Goal: Task Accomplishment & Management: Use online tool/utility

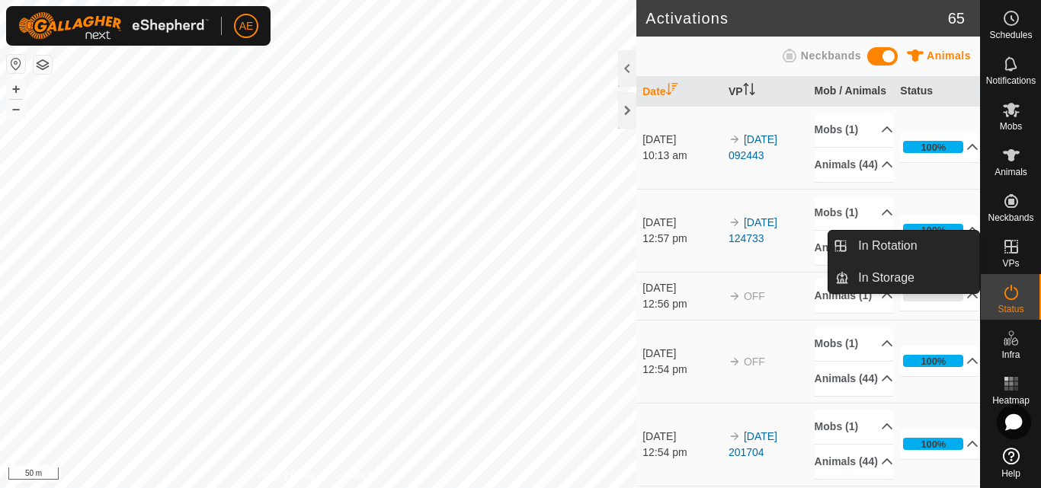
click at [1014, 252] on icon at bounding box center [1011, 247] width 14 height 14
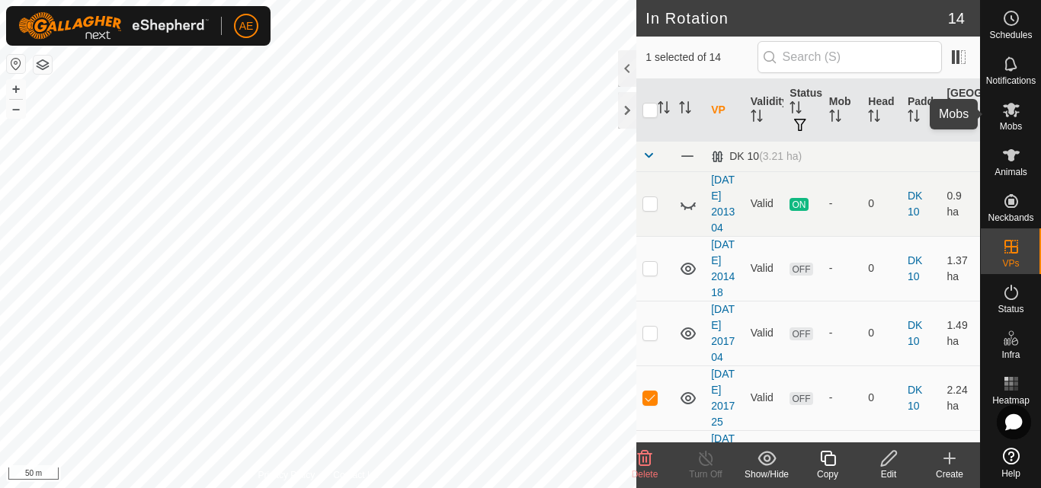
click at [1008, 120] on es-mob-svg-icon at bounding box center [1010, 110] width 27 height 24
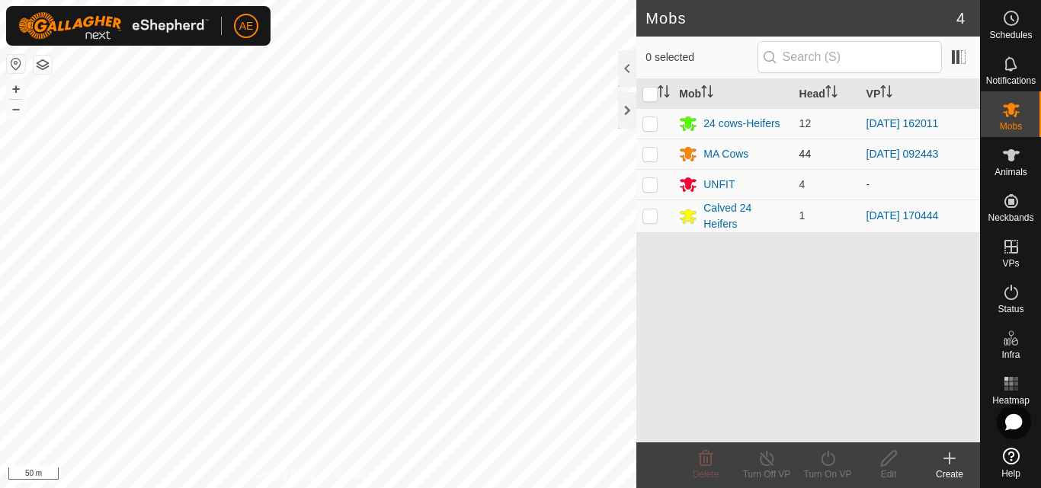
click at [647, 159] on p-checkbox at bounding box center [649, 154] width 15 height 12
checkbox input "true"
click at [824, 469] on div "Turn On VP" at bounding box center [827, 475] width 61 height 14
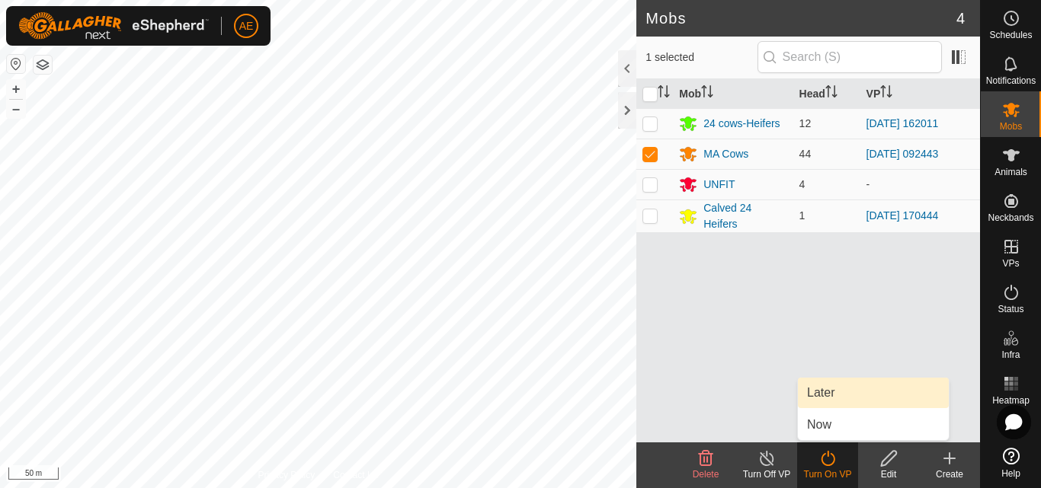
click at [825, 397] on link "Later" at bounding box center [873, 393] width 151 height 30
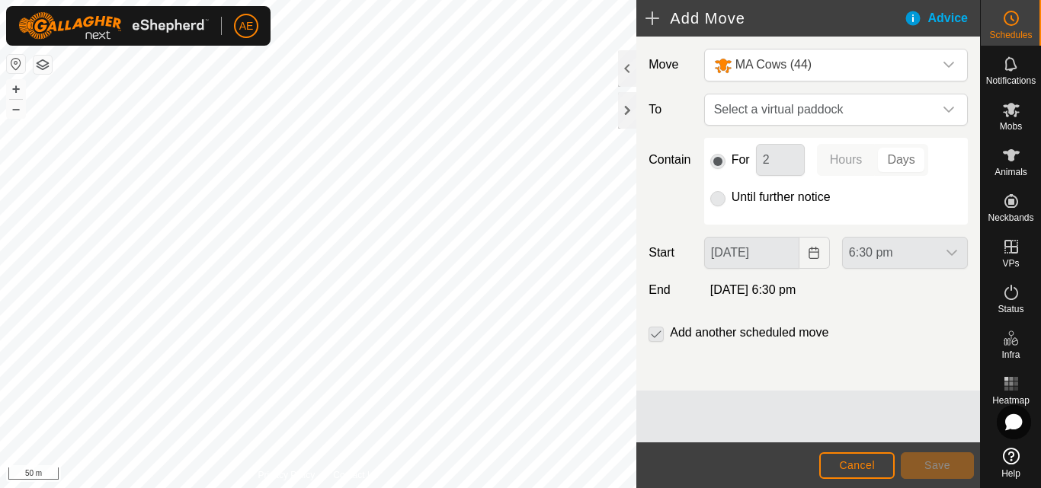
click at [716, 200] on p-radiobutton at bounding box center [717, 197] width 15 height 18
click at [949, 104] on icon "dropdown trigger" at bounding box center [949, 110] width 12 height 12
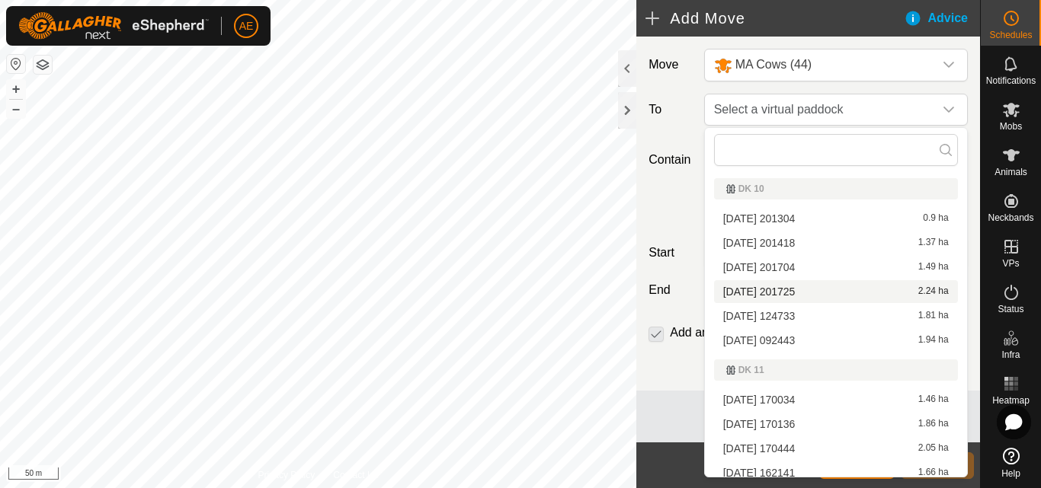
click at [793, 290] on li "2025-08-15 201725 2.24 ha" at bounding box center [836, 291] width 244 height 23
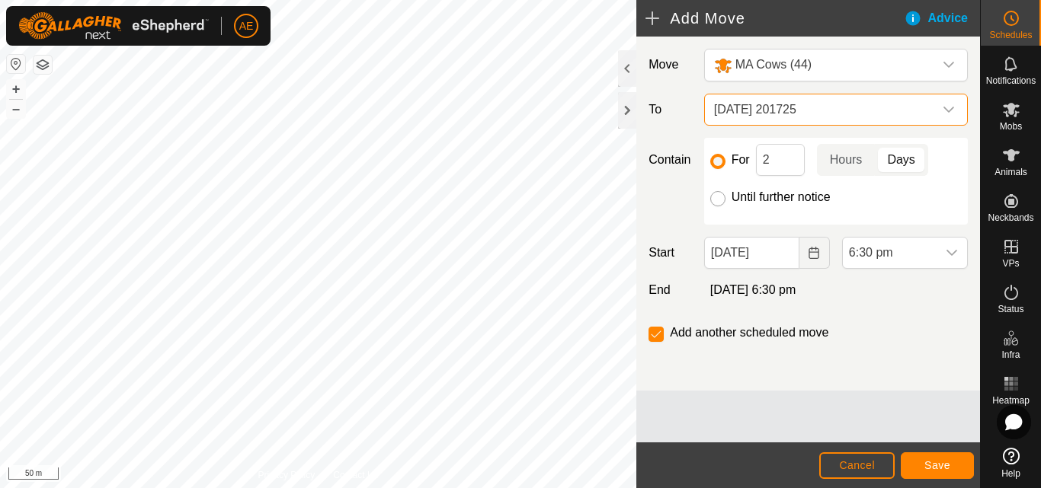
click at [717, 200] on input "Until further notice" at bounding box center [717, 198] width 15 height 15
radio input "true"
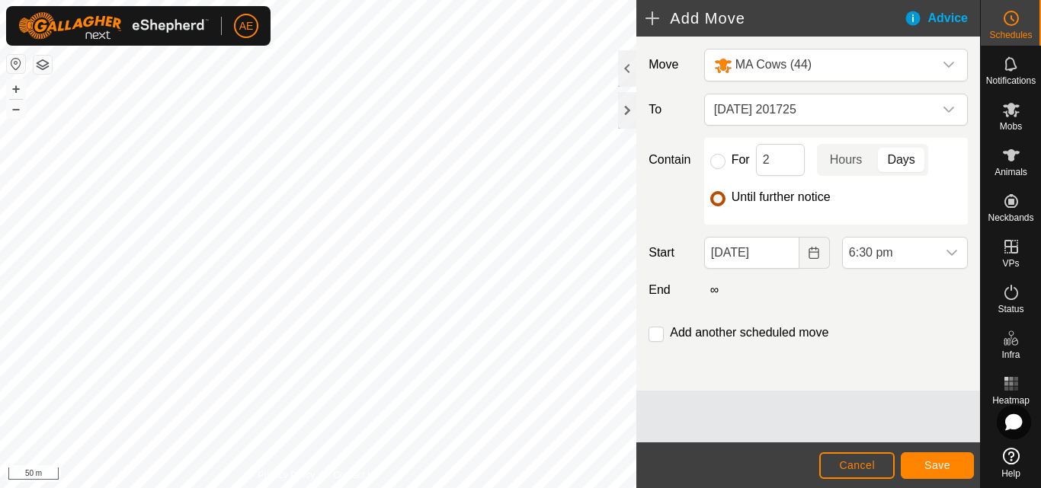
checkbox input "false"
click at [762, 251] on body "AE Schedules Notifications Mobs Animals Neckbands VPs Status Infra Heatmap Help…" at bounding box center [520, 244] width 1041 height 488
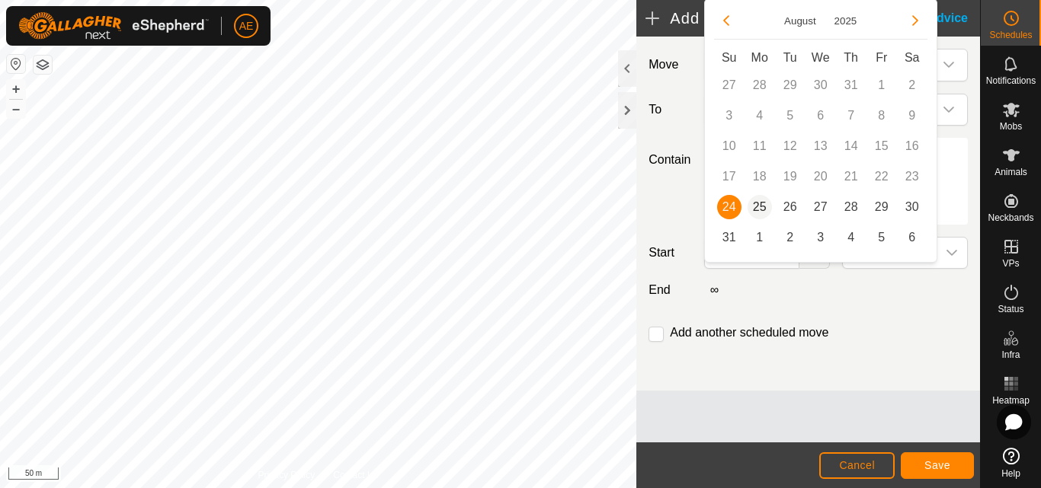
click at [760, 202] on span "25" at bounding box center [759, 207] width 24 height 24
type input "25 Aug, 2025"
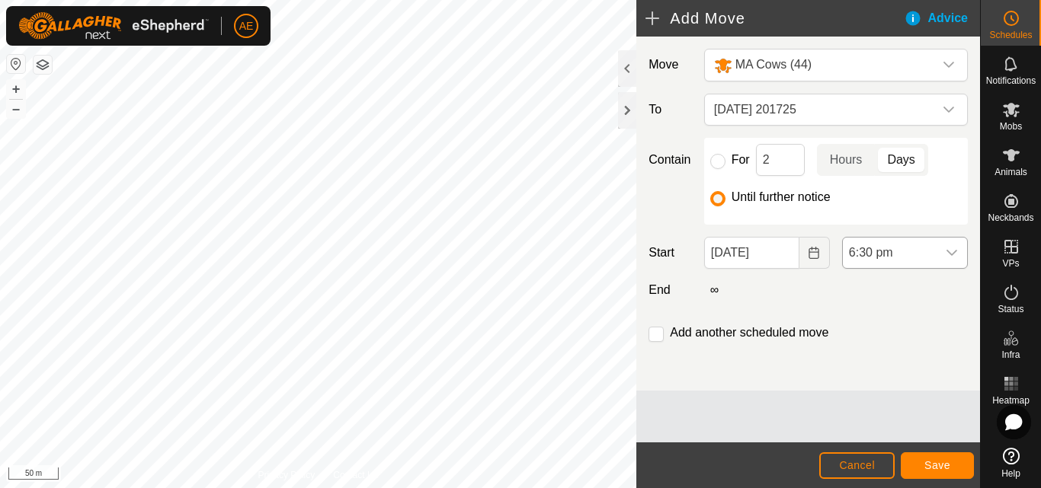
click at [952, 251] on icon "dropdown trigger" at bounding box center [952, 253] width 12 height 12
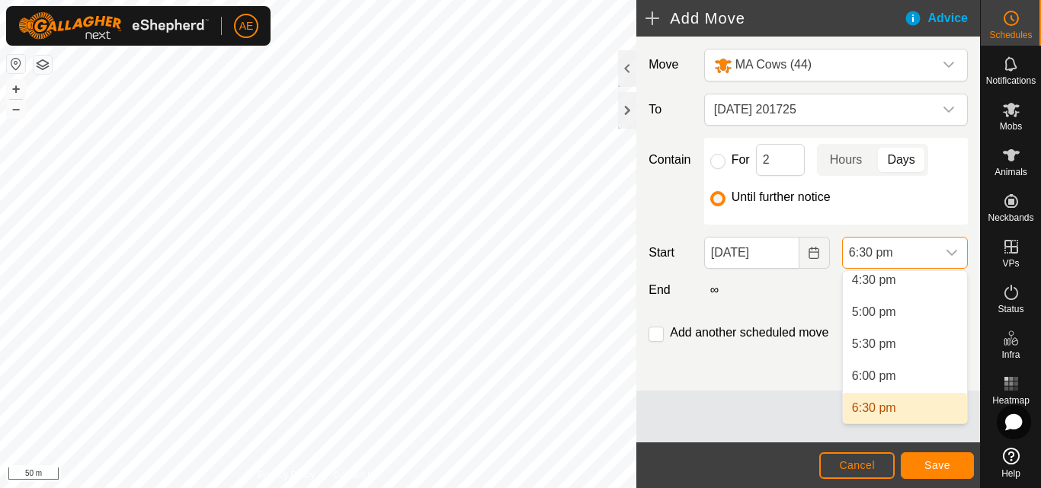
scroll to position [1056, 0]
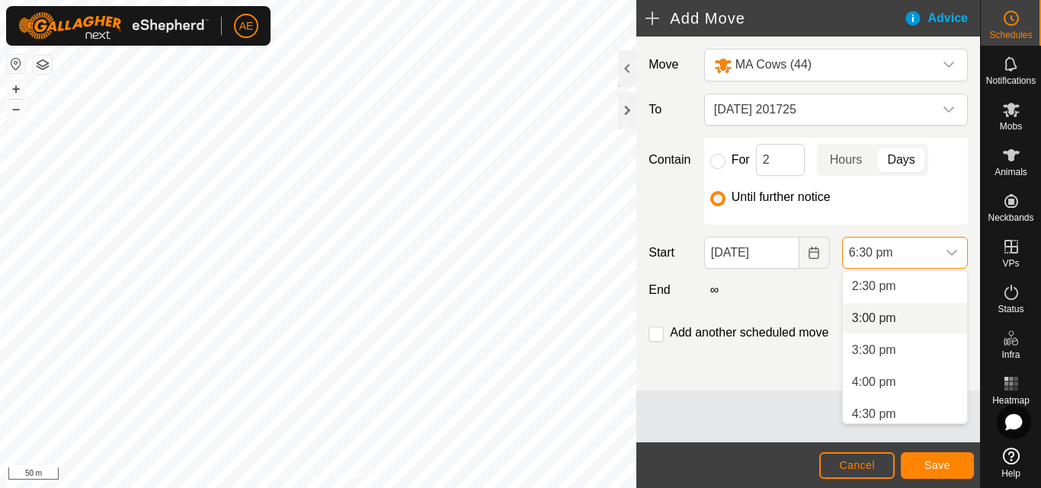
click at [888, 312] on li "3:00 pm" at bounding box center [905, 318] width 124 height 30
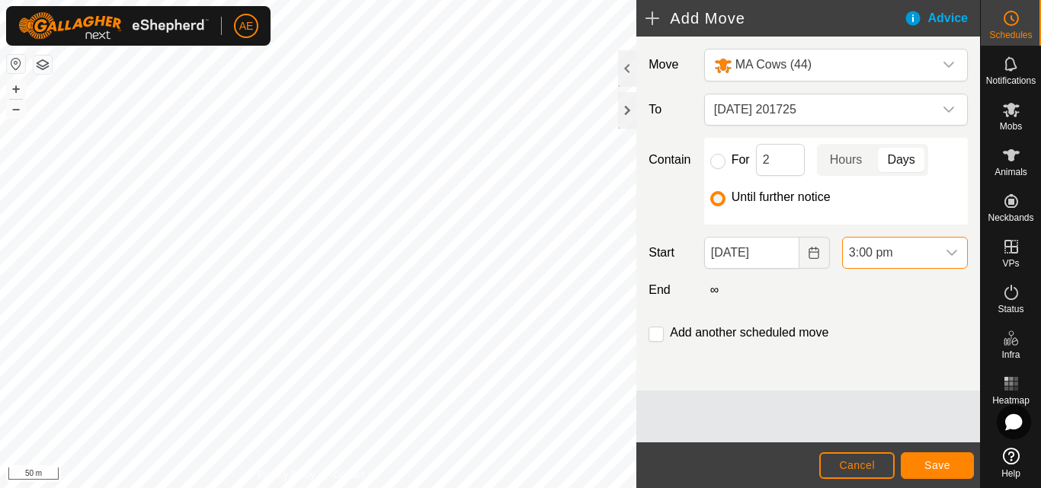
scroll to position [1062, 0]
click at [658, 334] on input "checkbox" at bounding box center [655, 334] width 15 height 15
checkbox input "true"
click at [943, 465] on span "Save" at bounding box center [937, 465] width 26 height 12
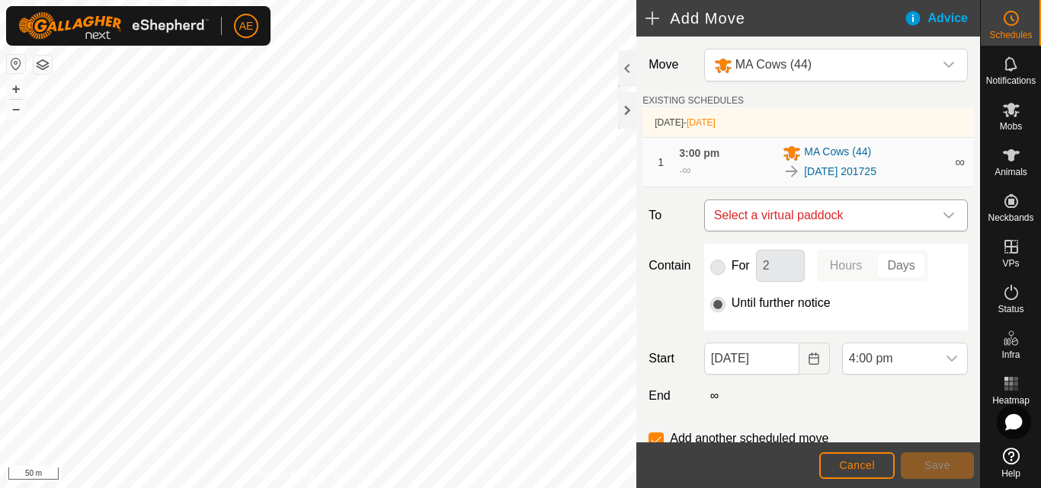
click at [943, 219] on icon "dropdown trigger" at bounding box center [949, 216] width 12 height 12
click at [900, 260] on input "text" at bounding box center [829, 256] width 235 height 32
click at [859, 467] on span "Cancel" at bounding box center [857, 465] width 36 height 12
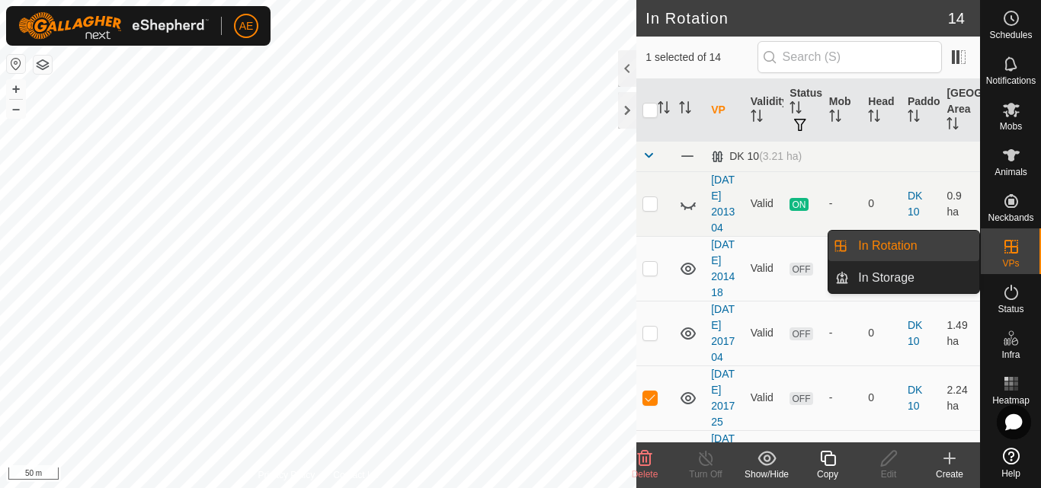
click at [1013, 248] on icon at bounding box center [1011, 247] width 18 height 18
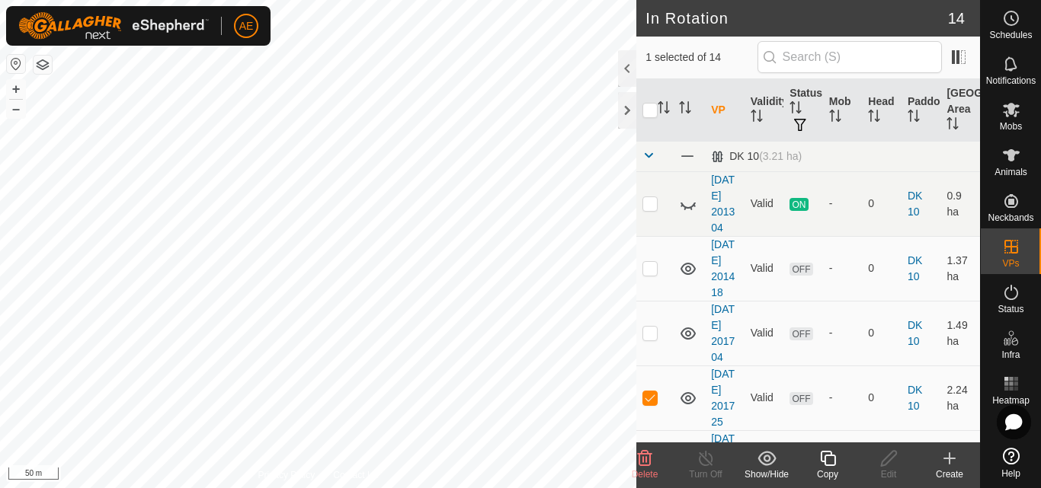
click at [951, 469] on div "Create" at bounding box center [949, 475] width 61 height 14
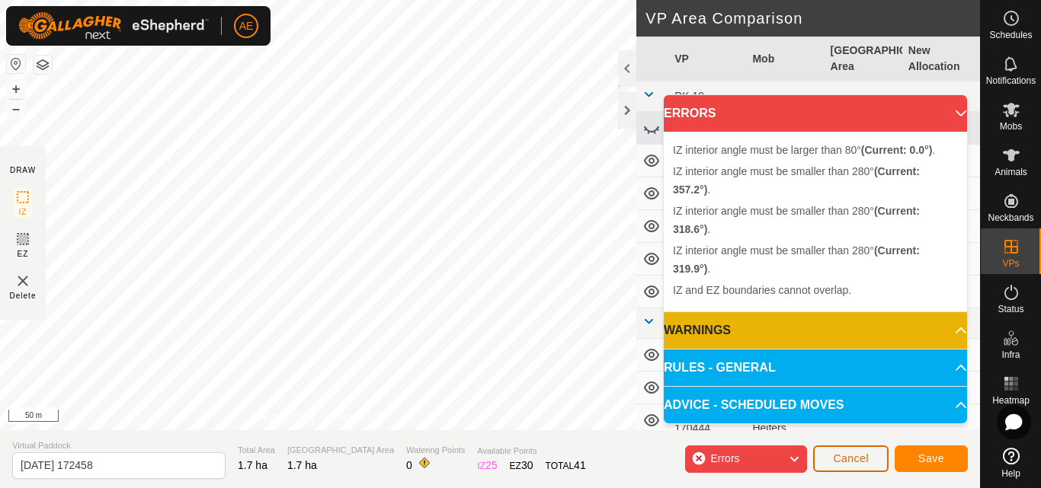
click at [847, 465] on button "Cancel" at bounding box center [850, 459] width 75 height 27
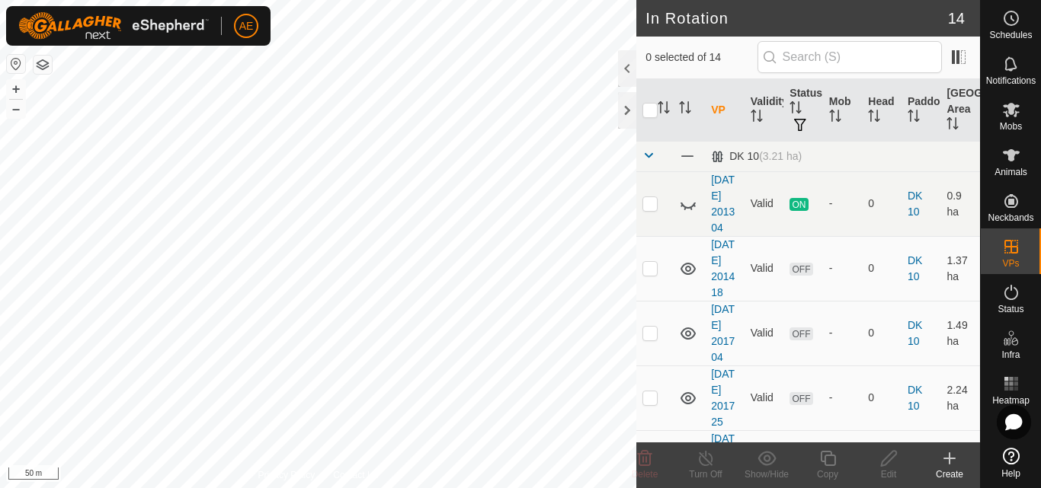
click at [947, 466] on icon at bounding box center [949, 459] width 18 height 18
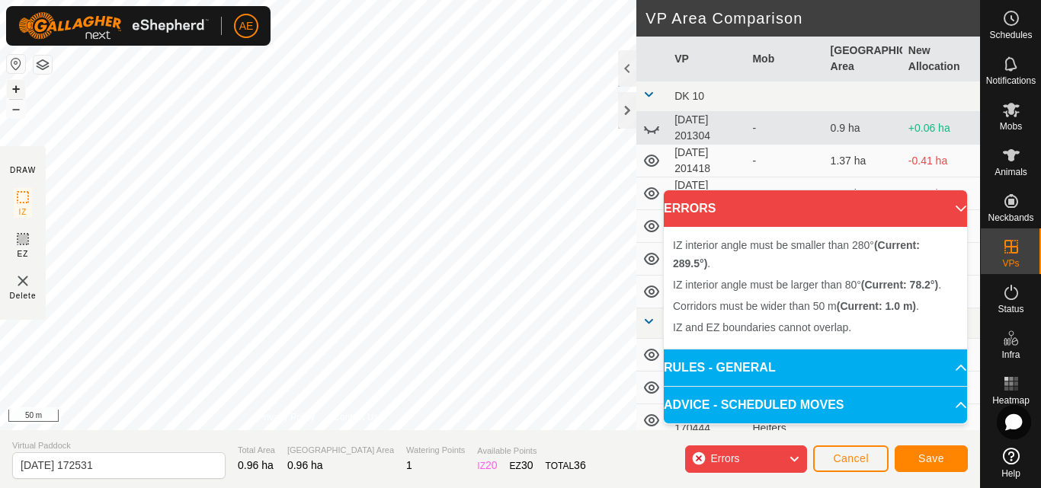
click at [18, 88] on button "+" at bounding box center [16, 89] width 18 height 18
click at [648, 299] on div "DRAW IZ EZ Delete Privacy Policy Contact Us IZ interior angle must be larger th…" at bounding box center [490, 215] width 980 height 430
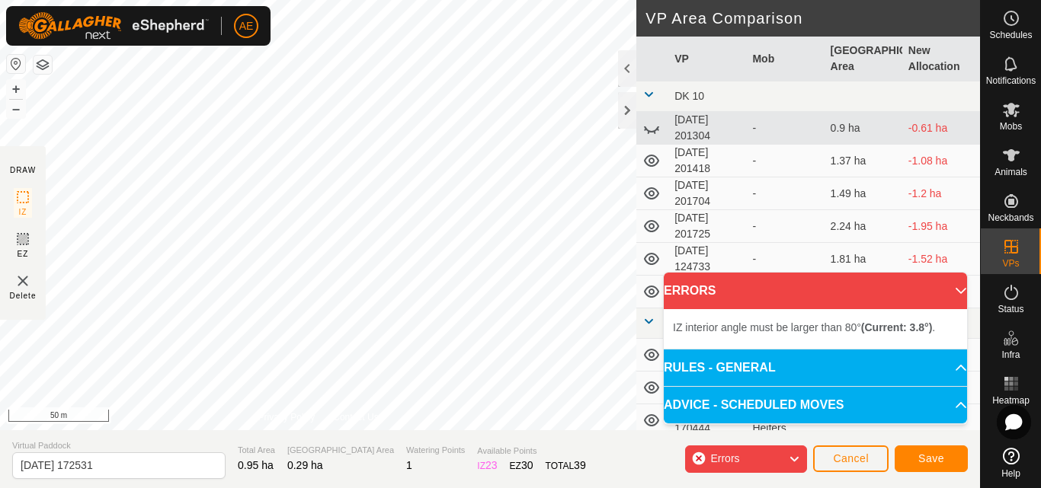
click at [901, 488] on html "AE Schedules Notifications Mobs Animals Neckbands VPs Status Infra Heatmap Help…" at bounding box center [520, 244] width 1041 height 488
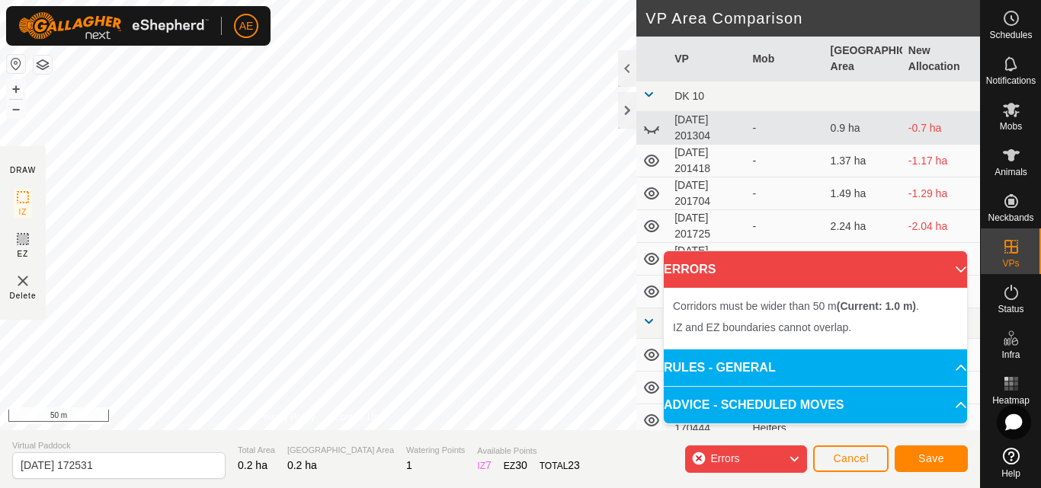
click at [484, 441] on div "DRAW IZ EZ Delete Privacy Policy Contact Us IZ interior angle must be smaller t…" at bounding box center [490, 244] width 980 height 488
click at [498, 448] on div "DRAW IZ EZ Delete Privacy Policy Contact Us IZ interior angle must be smaller t…" at bounding box center [490, 244] width 980 height 488
click at [858, 460] on span "Cancel" at bounding box center [851, 459] width 36 height 12
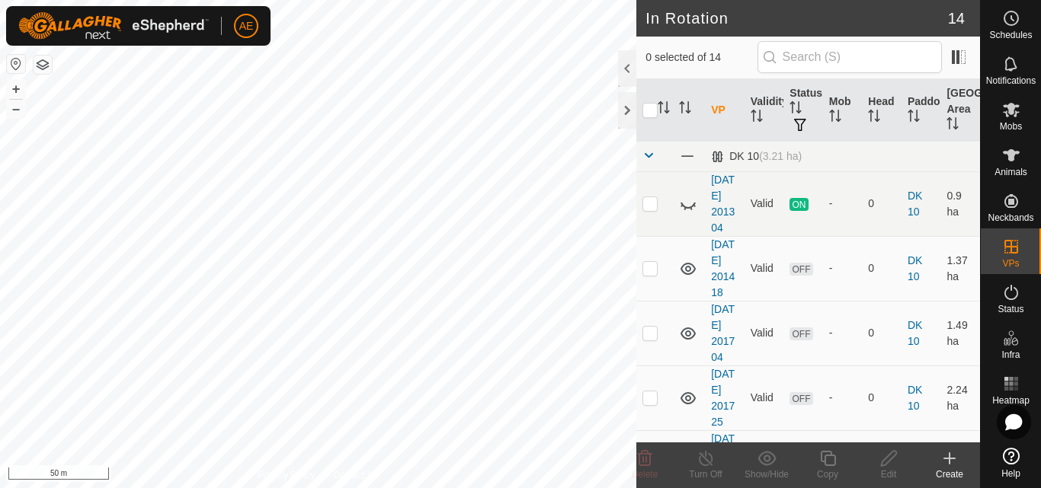
click at [948, 464] on icon at bounding box center [949, 459] width 18 height 18
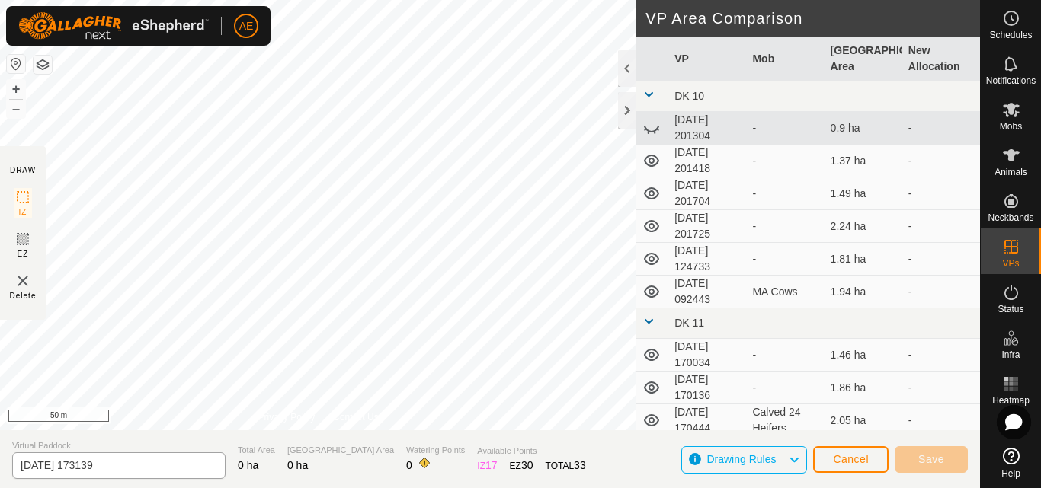
click at [171, 466] on div "DRAW IZ EZ Delete Privacy Policy Contact Us + – ⇧ i 50 m VP Area Comparison VP …" at bounding box center [490, 244] width 980 height 488
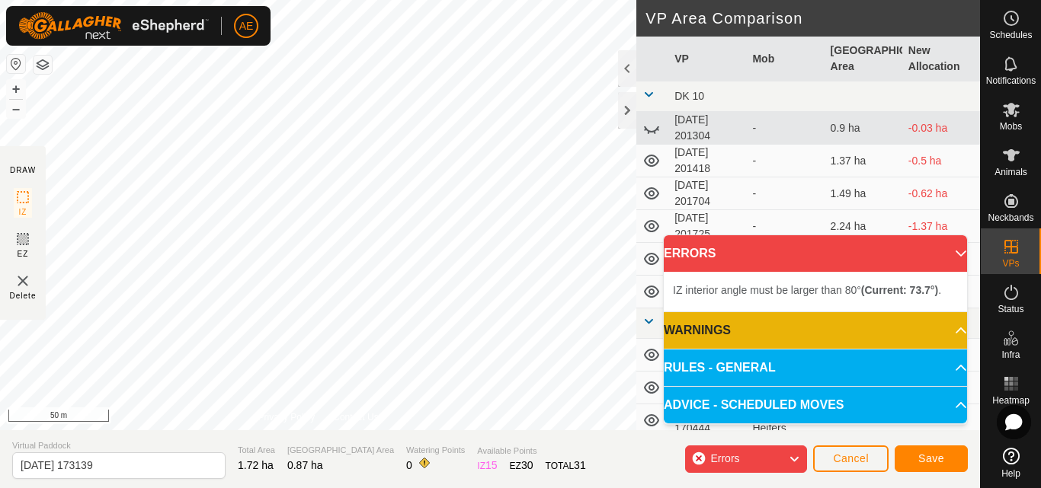
click at [138, 191] on div "IZ interior angle must be larger than 80° (Current: 73.7°) . + – ⇧ i 50 m" at bounding box center [318, 215] width 636 height 430
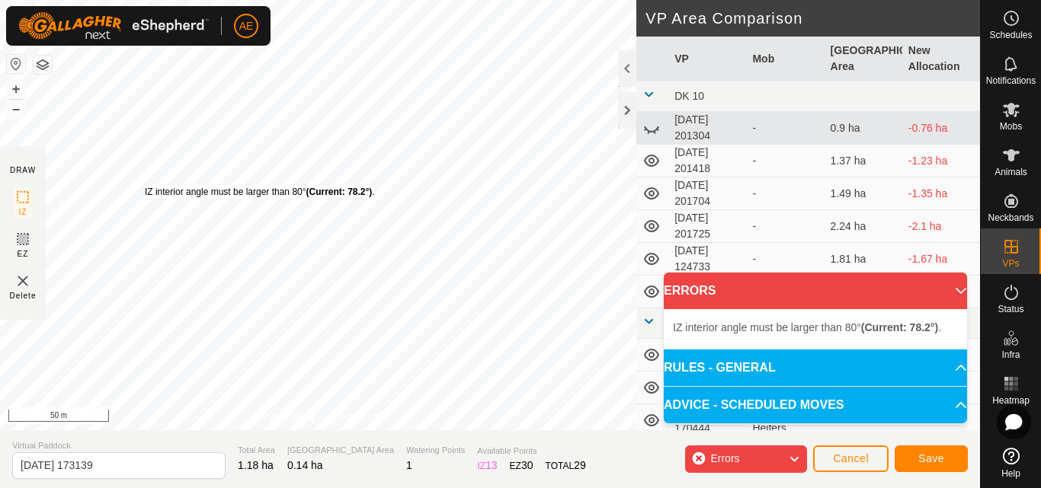
drag, startPoint x: 333, startPoint y: 277, endPoint x: 145, endPoint y: 185, distance: 209.6
click at [145, 185] on div "IZ interior angle must be larger than 80° (Current: 78.2°) . + – ⇧ i 50 m" at bounding box center [318, 215] width 636 height 430
click at [145, 185] on div "IZ interior angle must be larger than 80° (Current: 78.2°) ." at bounding box center [260, 192] width 230 height 14
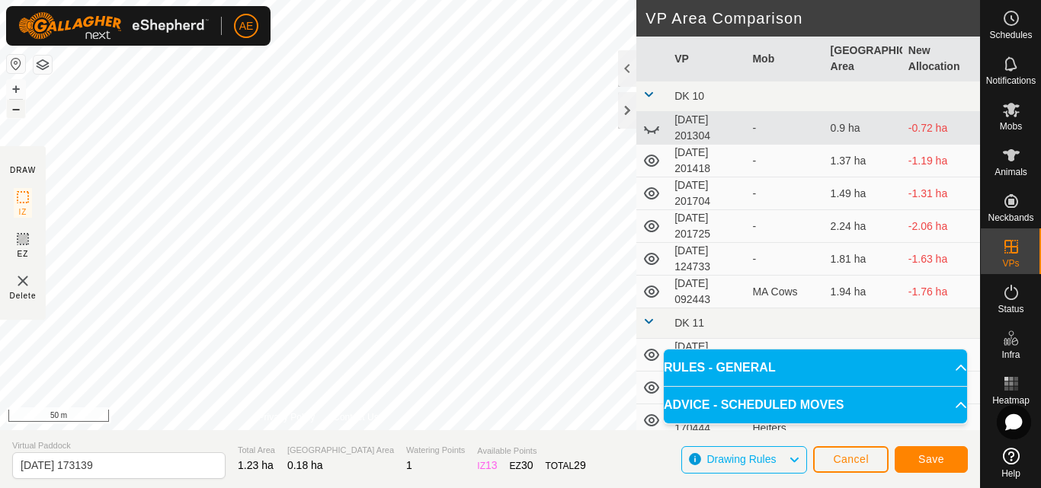
click at [18, 110] on button "–" at bounding box center [16, 109] width 18 height 18
click at [20, 238] on icon at bounding box center [23, 239] width 18 height 18
click at [17, 90] on button "+" at bounding box center [16, 89] width 18 height 18
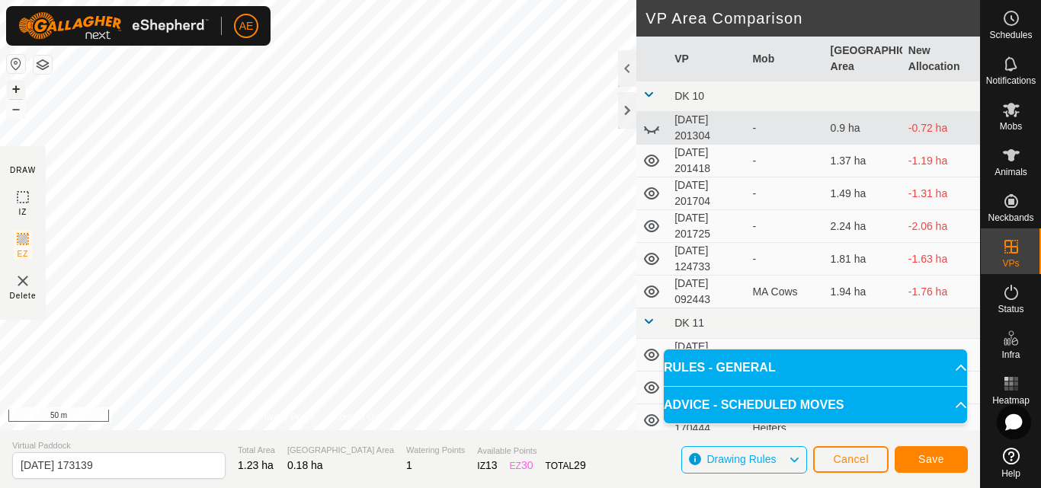
click at [17, 90] on button "+" at bounding box center [16, 89] width 18 height 18
click at [629, 119] on div at bounding box center [627, 110] width 18 height 37
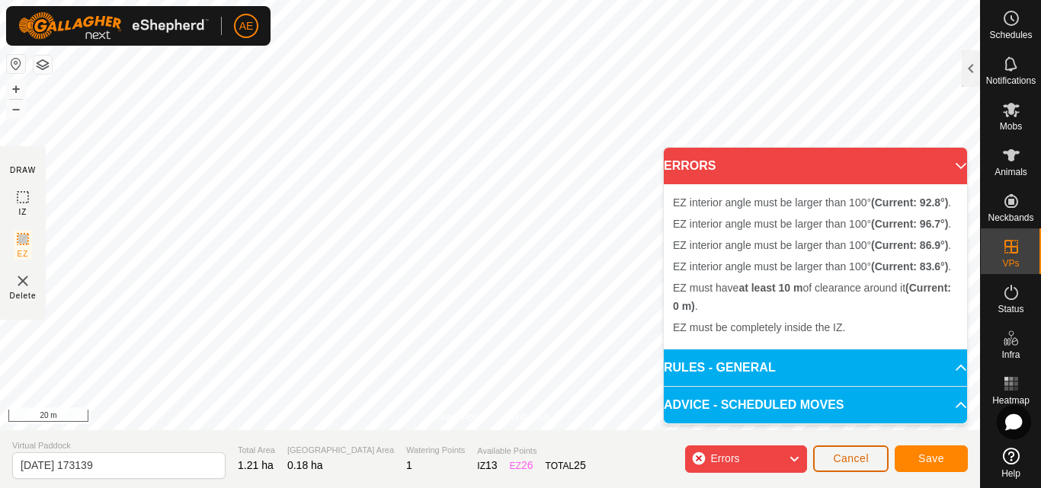
click at [835, 459] on span "Cancel" at bounding box center [851, 459] width 36 height 12
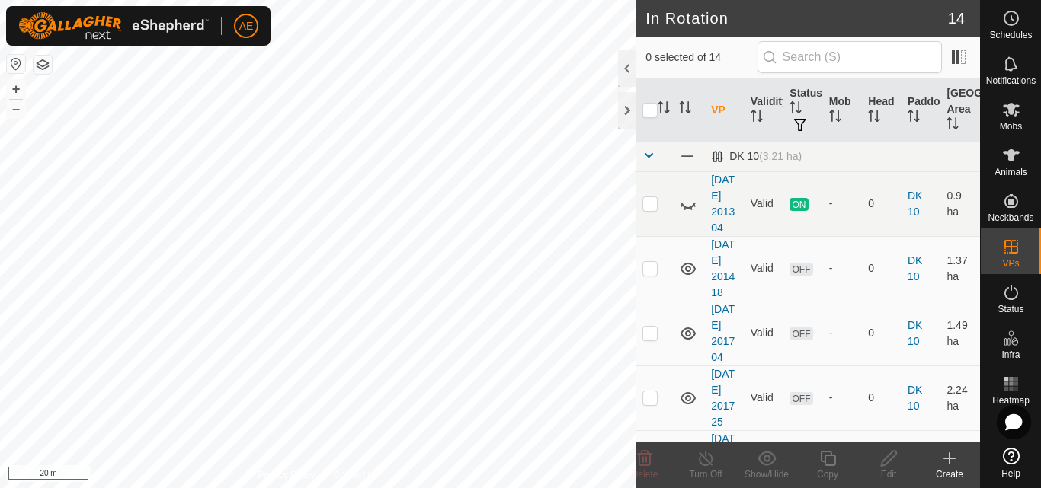
click at [957, 462] on icon at bounding box center [949, 459] width 18 height 18
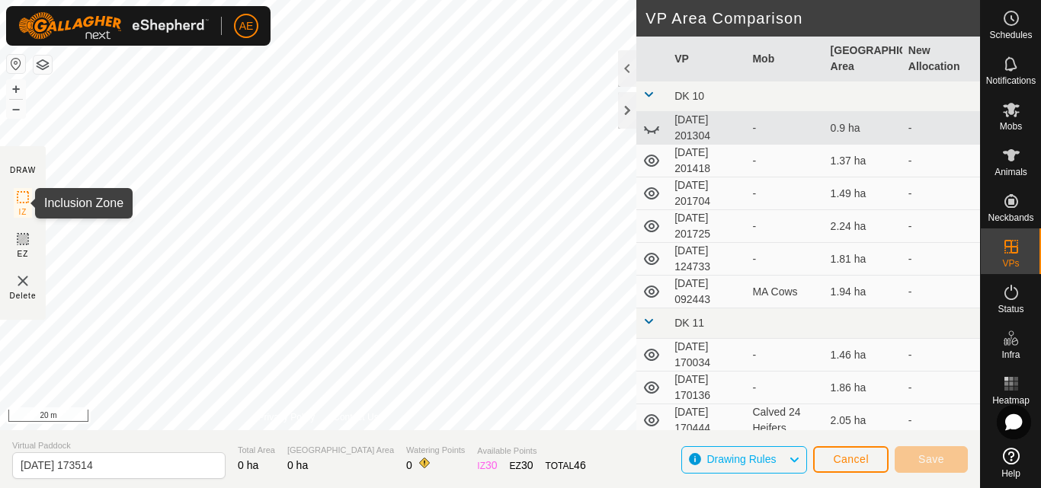
click at [23, 198] on icon at bounding box center [23, 197] width 18 height 18
click at [623, 111] on div at bounding box center [627, 110] width 18 height 37
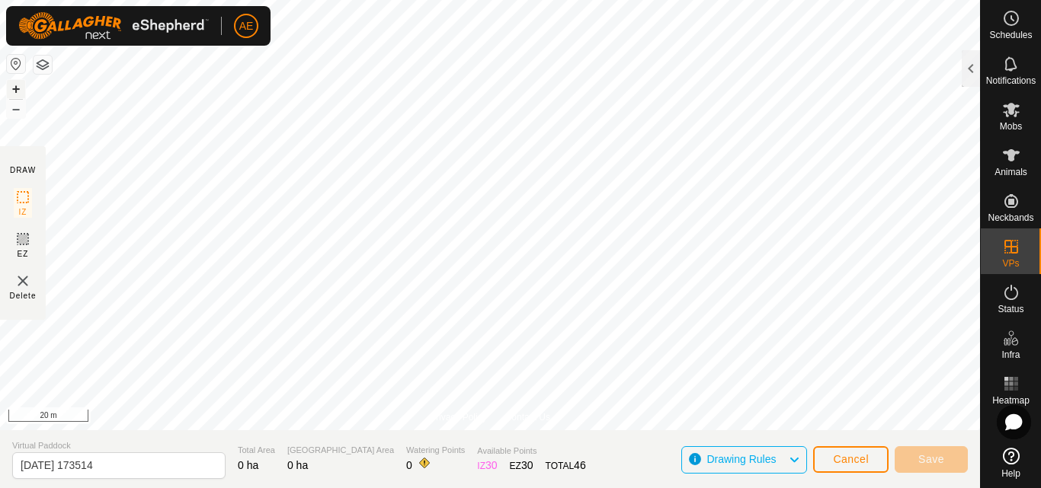
click at [17, 88] on button "+" at bounding box center [16, 89] width 18 height 18
click at [14, 115] on button "–" at bounding box center [16, 109] width 18 height 18
click at [15, 90] on button "+" at bounding box center [16, 89] width 18 height 18
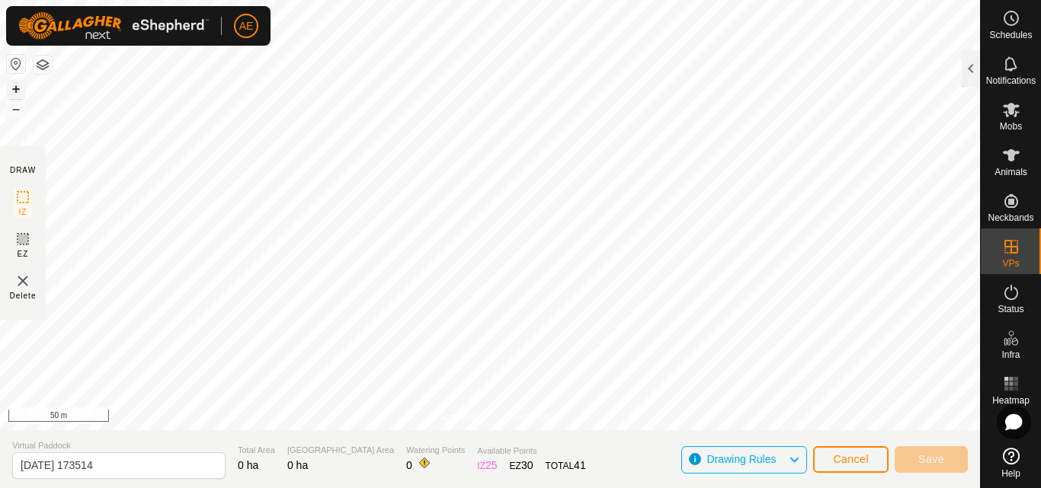
click at [18, 88] on button "+" at bounding box center [16, 89] width 18 height 18
click at [1028, 488] on html "AE Schedules Notifications Mobs Animals Neckbands VPs Status Infra Heatmap Help…" at bounding box center [520, 244] width 1041 height 488
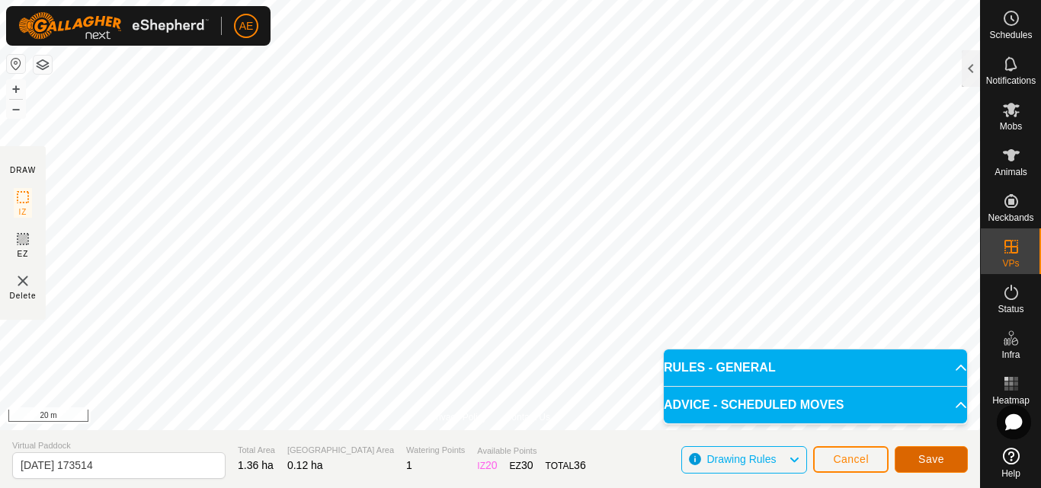
click at [929, 459] on span "Save" at bounding box center [931, 459] width 26 height 12
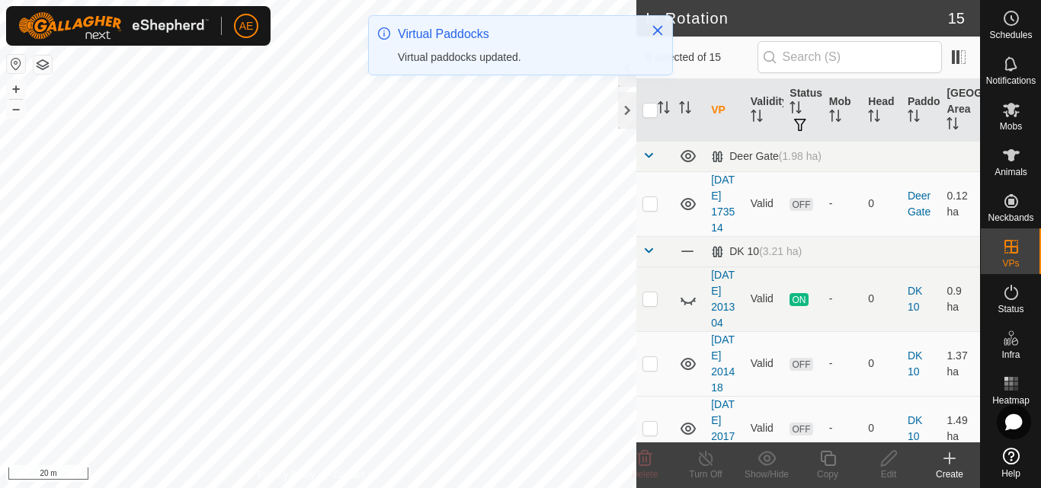
checkbox input "true"
click at [891, 469] on div "Edit" at bounding box center [888, 475] width 61 height 14
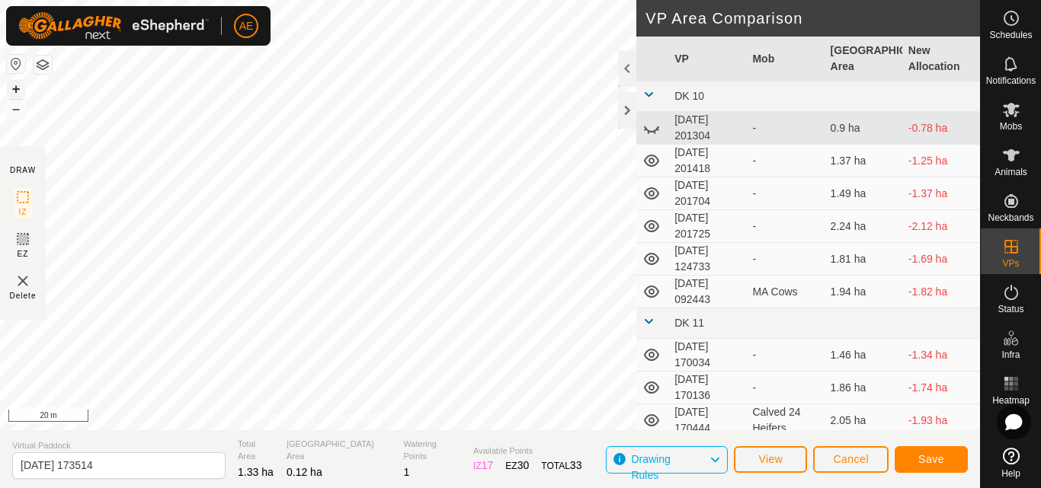
click at [7, 93] on button "+" at bounding box center [16, 89] width 18 height 18
click at [19, 110] on button "–" at bounding box center [16, 109] width 18 height 18
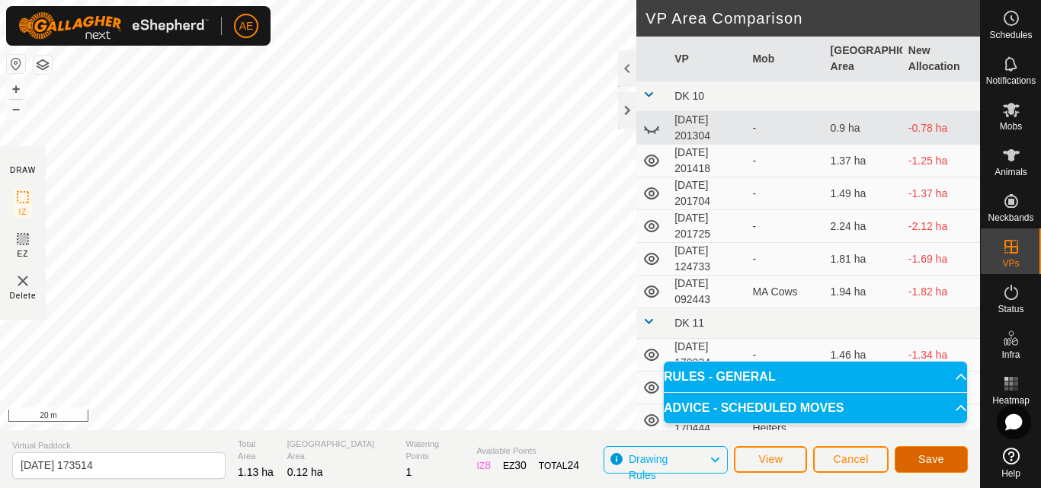
click at [950, 466] on button "Save" at bounding box center [931, 459] width 73 height 27
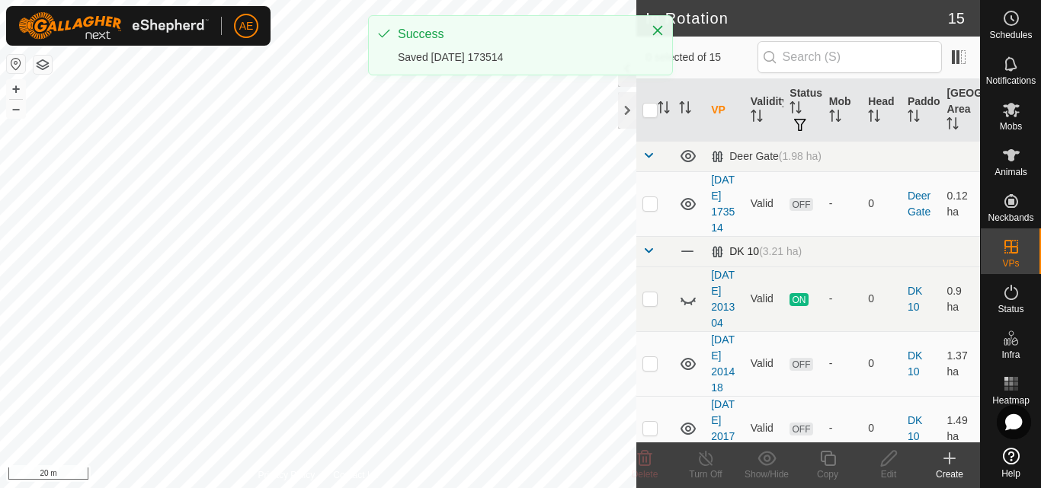
checkbox input "true"
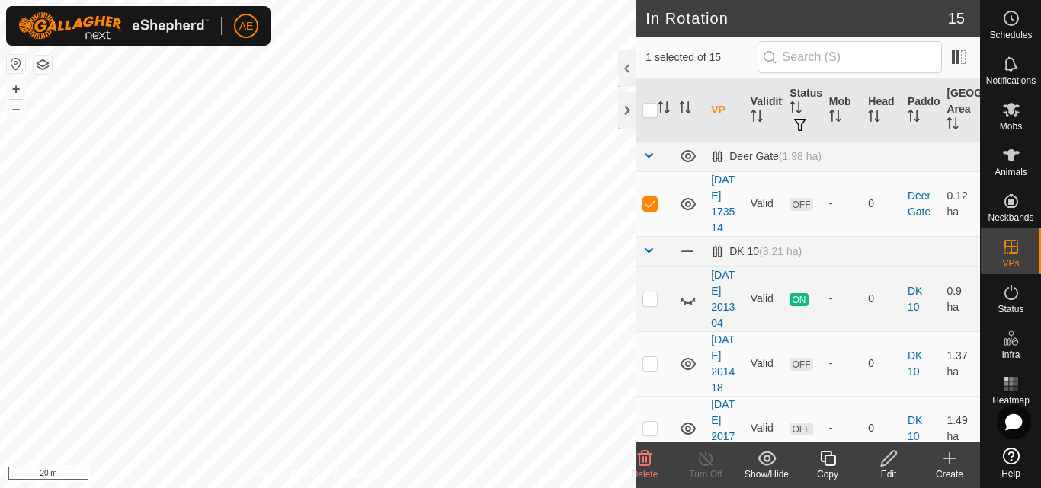
click at [887, 459] on icon at bounding box center [888, 459] width 19 height 18
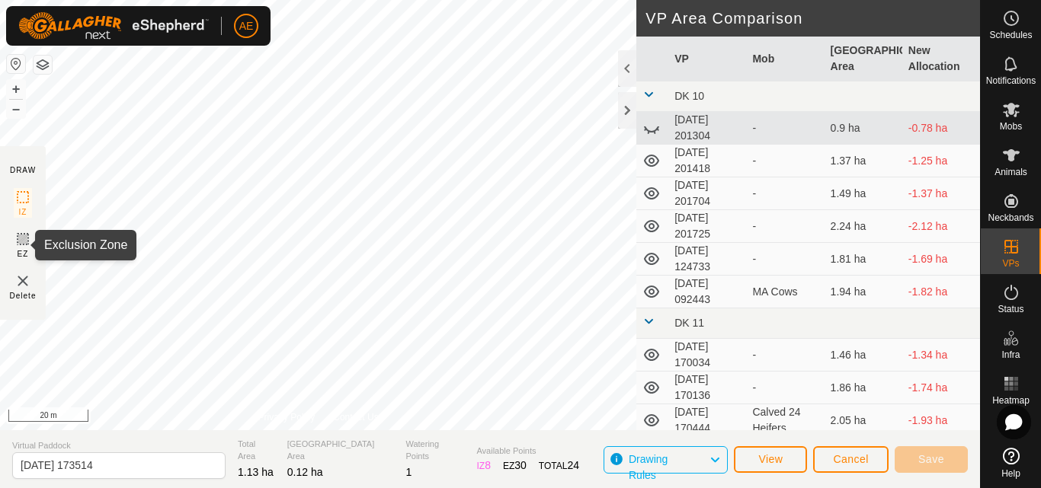
click at [21, 239] on icon at bounding box center [22, 239] width 9 height 9
click at [23, 240] on icon at bounding box center [22, 239] width 9 height 9
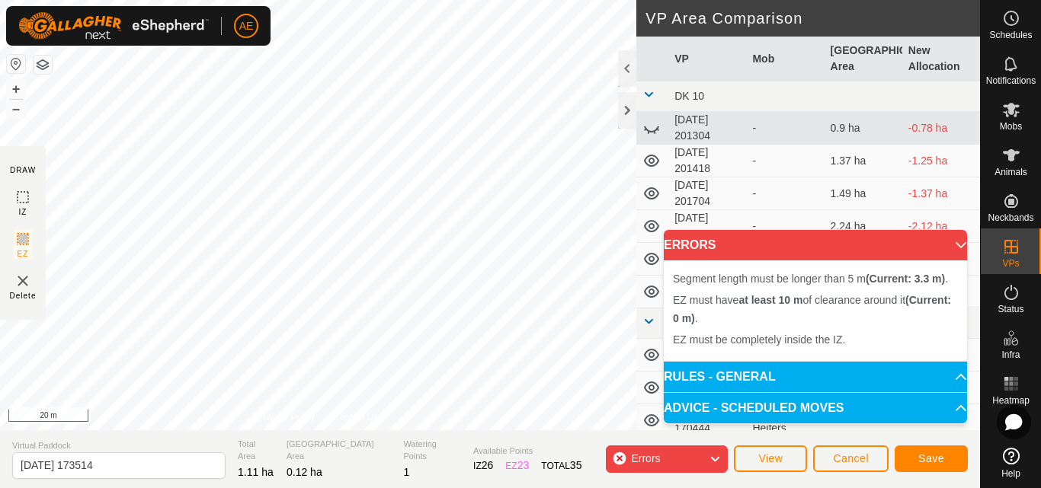
click at [267, 282] on div "Segment length must be longer than 5 m (Current: 3.3 m) . + – ⇧ i 20 m" at bounding box center [318, 215] width 636 height 430
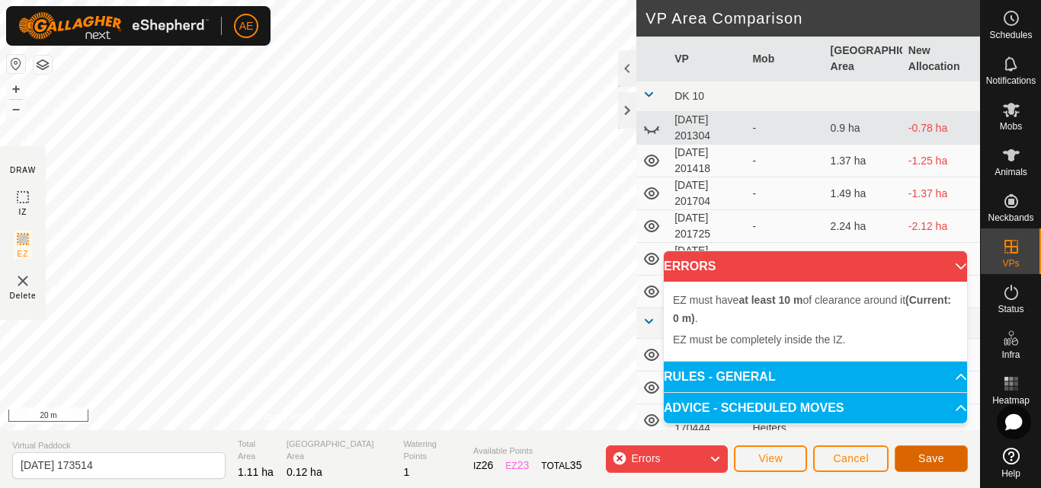
click at [938, 458] on span "Save" at bounding box center [931, 459] width 26 height 12
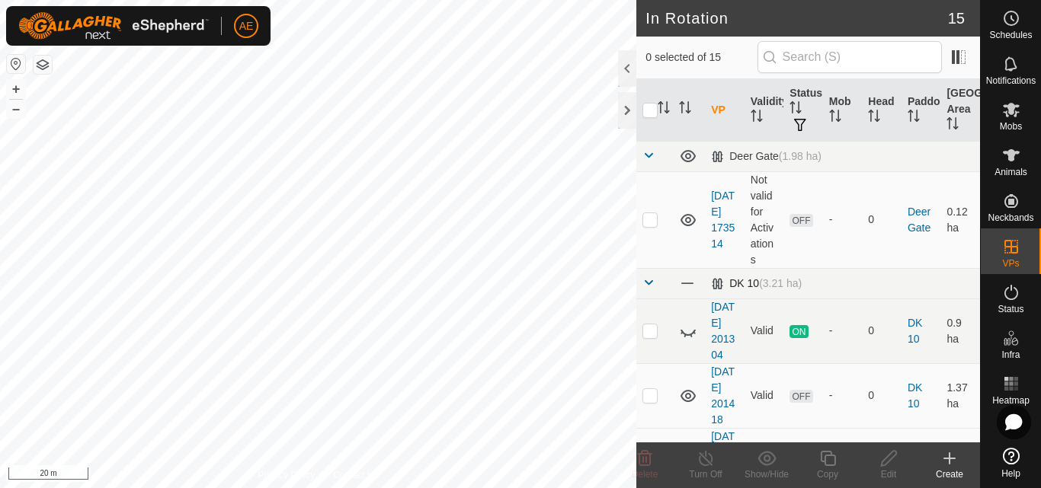
checkbox input "true"
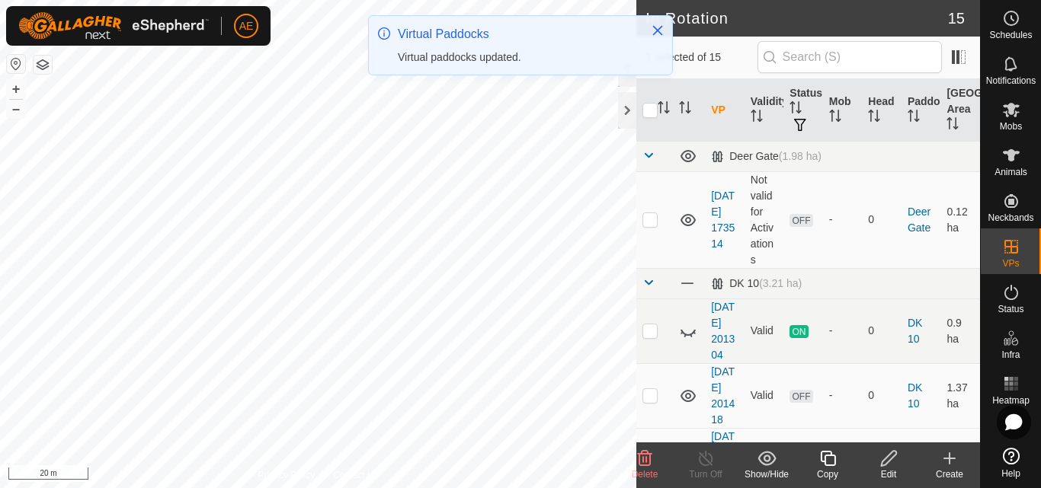
click at [889, 471] on div "Edit" at bounding box center [888, 475] width 61 height 14
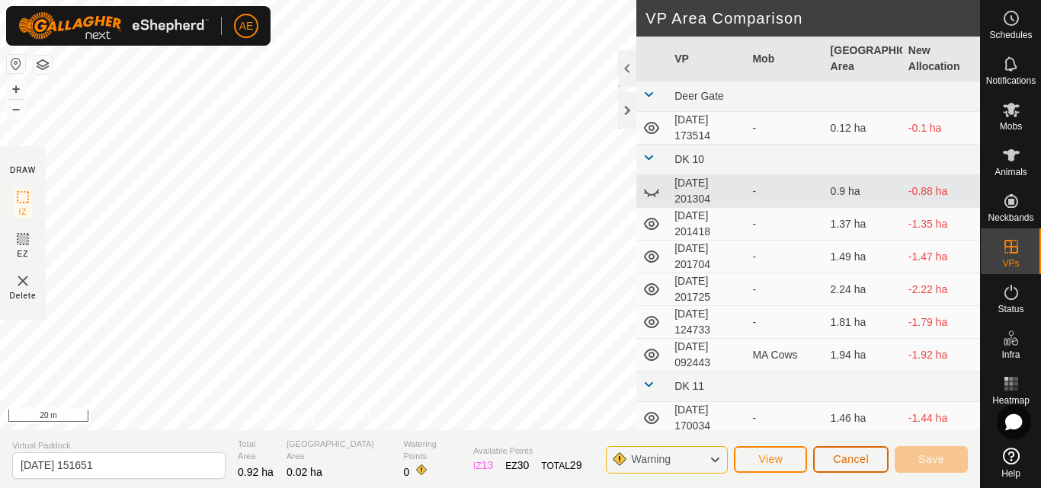
click at [863, 460] on span "Cancel" at bounding box center [851, 459] width 36 height 12
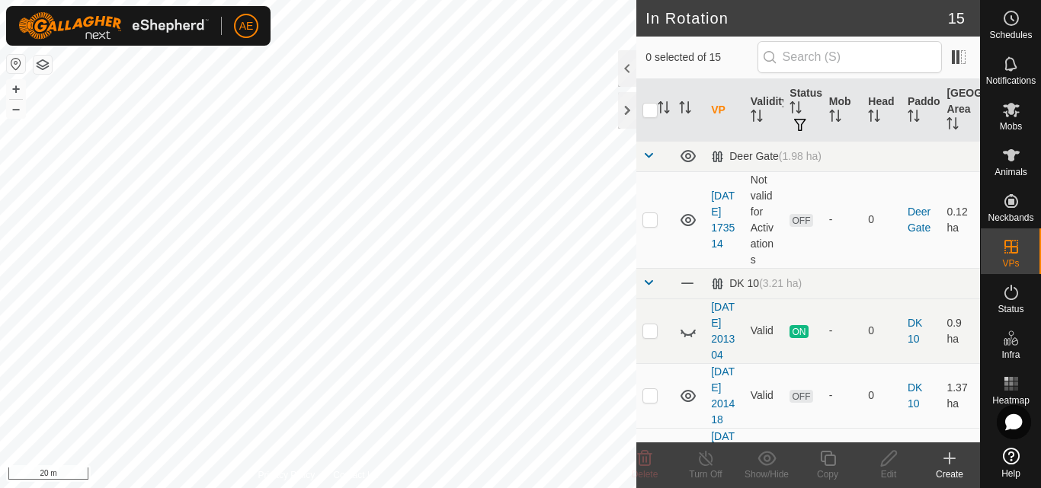
click at [14, 118] on div "+ –" at bounding box center [16, 99] width 20 height 40
click at [14, 112] on button "–" at bounding box center [16, 109] width 18 height 18
click at [13, 88] on button "+" at bounding box center [16, 89] width 18 height 18
